Goal: Task Accomplishment & Management: Complete application form

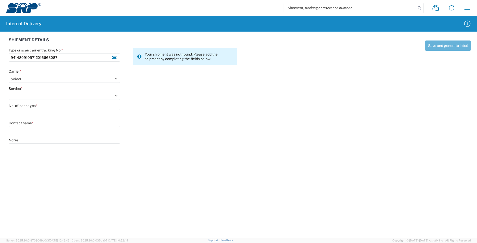
type input "9414809109712016663087"
click at [24, 143] on div "Notes" at bounding box center [65, 147] width 112 height 19
click at [24, 145] on textarea "Notes" at bounding box center [65, 149] width 112 height 13
type textarea "92071901324734002263904857 92071901324734002263904802"
click at [32, 79] on select "Select AcctPay Amazon Logistics ATI Trucking BC Dimerco Logistics Empire Southw…" at bounding box center [65, 79] width 112 height 8
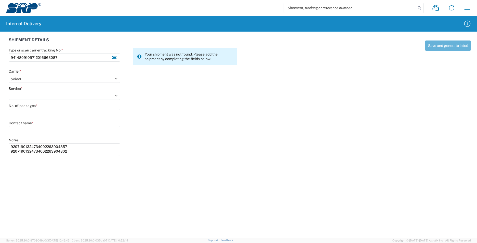
select select "137"
click at [9, 75] on select "Select AcctPay Amazon Logistics ATI Trucking BC Dimerco Logistics Empire Southw…" at bounding box center [65, 79] width 112 height 8
click at [19, 94] on select "Select 3 - 5 Day Bound Printed Matter Express Mail Flat-Rate Envelope Express M…" at bounding box center [65, 96] width 112 height 8
select select "17817"
click at [19, 99] on select "Select 3 - 5 Day Bound Printed Matter Express Mail Flat-Rate Envelope Express M…" at bounding box center [65, 96] width 112 height 8
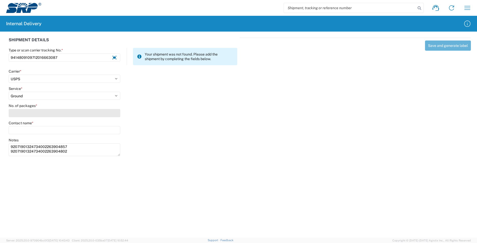
click at [21, 114] on input "No. of packages *" at bounding box center [65, 113] width 112 height 8
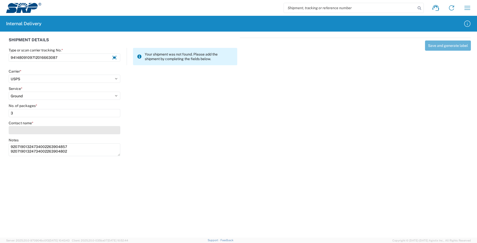
type input "3"
click at [20, 128] on input "Contact name *" at bounding box center [65, 130] width 112 height 8
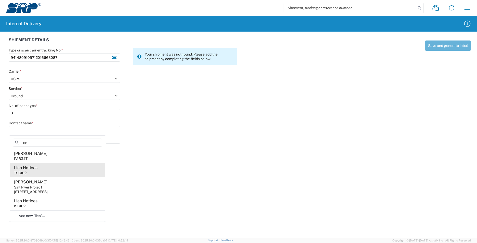
type input "lien"
click at [54, 167] on agx-address-suggestion-item "Lien Notices TSB102" at bounding box center [57, 170] width 95 height 14
type input "Lien Notices"
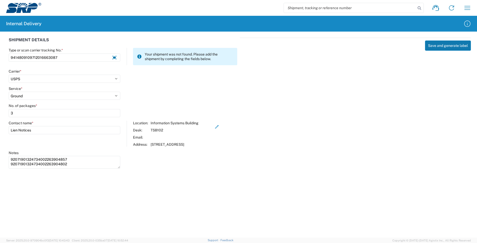
click at [440, 47] on button "Save and generate label" at bounding box center [448, 45] width 46 height 10
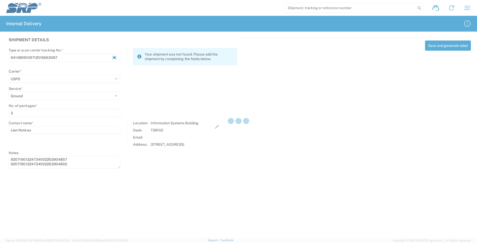
select select
